Goal: Navigation & Orientation: Find specific page/section

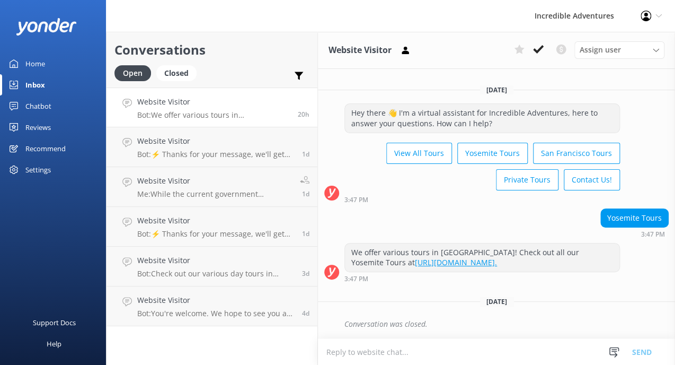
click at [30, 82] on div "Inbox" at bounding box center [35, 84] width 20 height 21
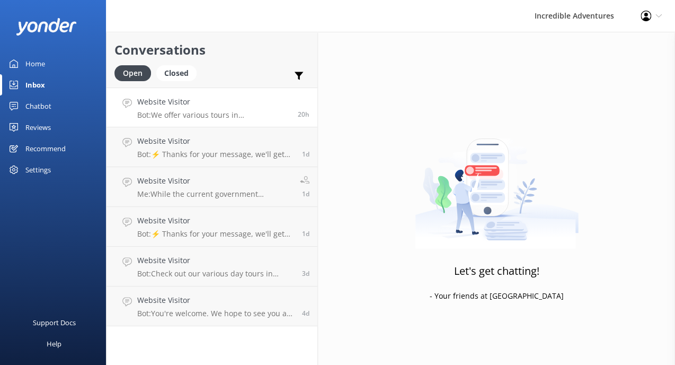
click at [215, 116] on p "Bot: We offer various tours in [GEOGRAPHIC_DATA]! Check out all our Yosemite To…" at bounding box center [213, 115] width 153 height 10
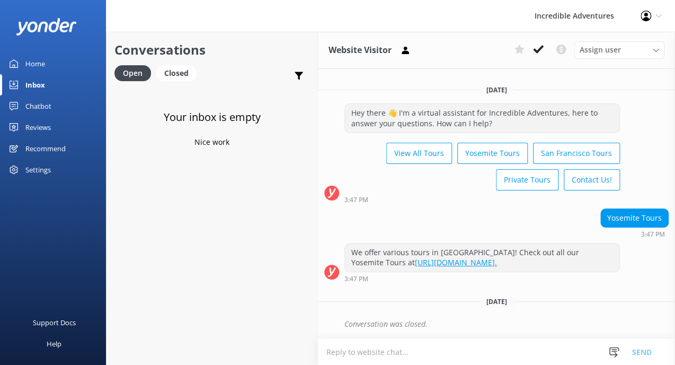
click at [37, 69] on div "Home" at bounding box center [35, 63] width 20 height 21
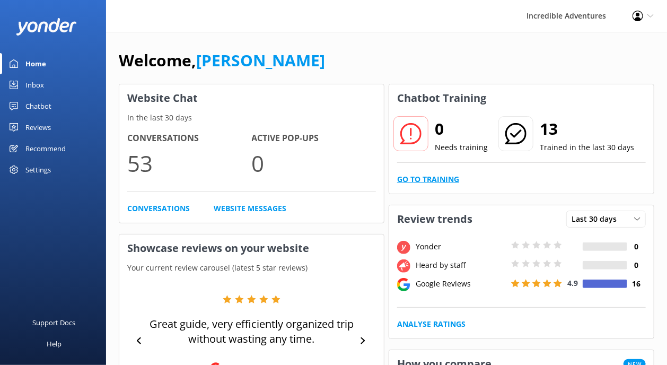
click at [441, 178] on link "Go to Training" at bounding box center [428, 179] width 62 height 12
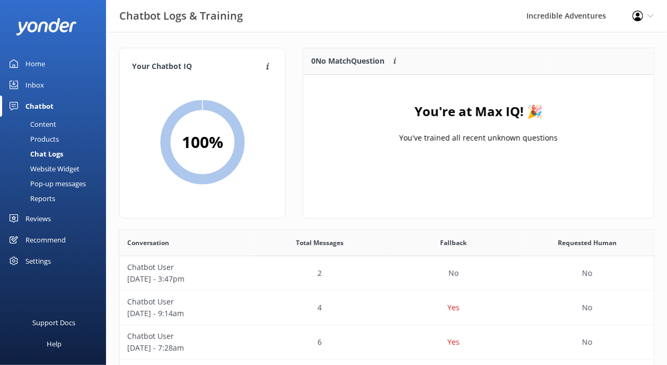
click at [42, 62] on div "Home" at bounding box center [35, 63] width 20 height 21
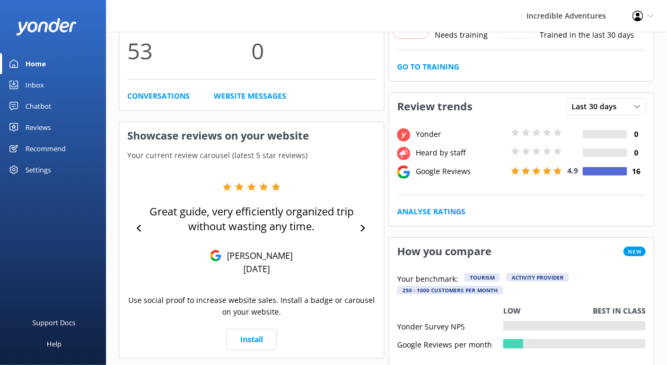
scroll to position [112, 0]
click at [283, 19] on div "Incredible Adventures Profile Settings Logout" at bounding box center [333, 16] width 667 height 32
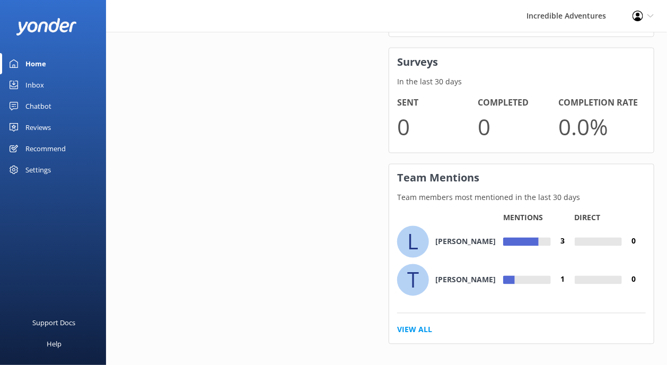
scroll to position [721, 0]
